Goal: Task Accomplishment & Management: Manage account settings

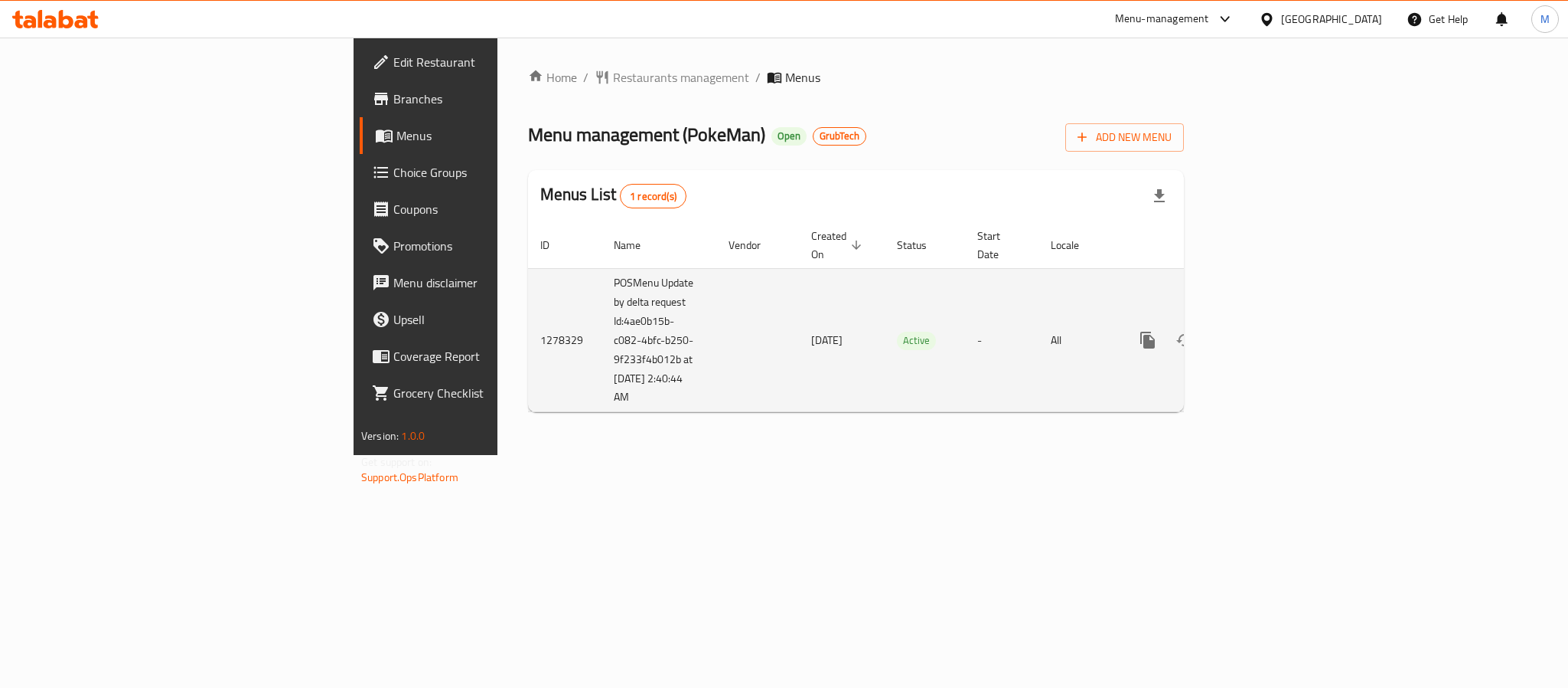
copy td "4ae0b15b-c082-4bfc-b250-9f233f4b012b at [DATE] 2:40:44 AM"
copy td ":4ae0b15b-c082-4bfc-b250-9f233f4b012b at [DATE] 2:40:44 AM"
drag, startPoint x: 450, startPoint y: 376, endPoint x: 383, endPoint y: 311, distance: 93.3
click at [602, 311] on td "POSMenu Update by delta request Id:4ae0b15b-c082-4bfc-b250-9f233f4b012b at [DAT…" at bounding box center [659, 339] width 115 height 144
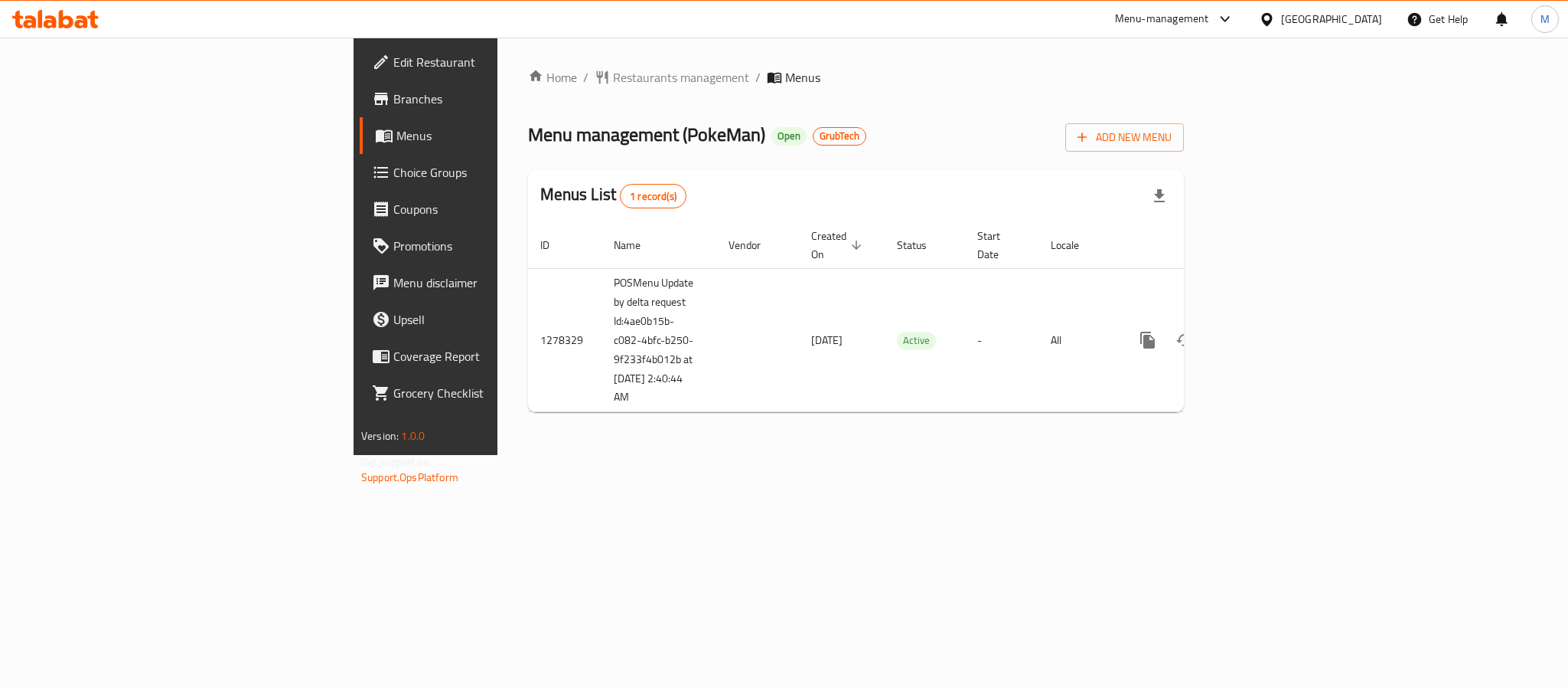
click at [393, 60] on span "Edit Restaurant" at bounding box center [498, 62] width 210 height 19
